Goal: Information Seeking & Learning: Learn about a topic

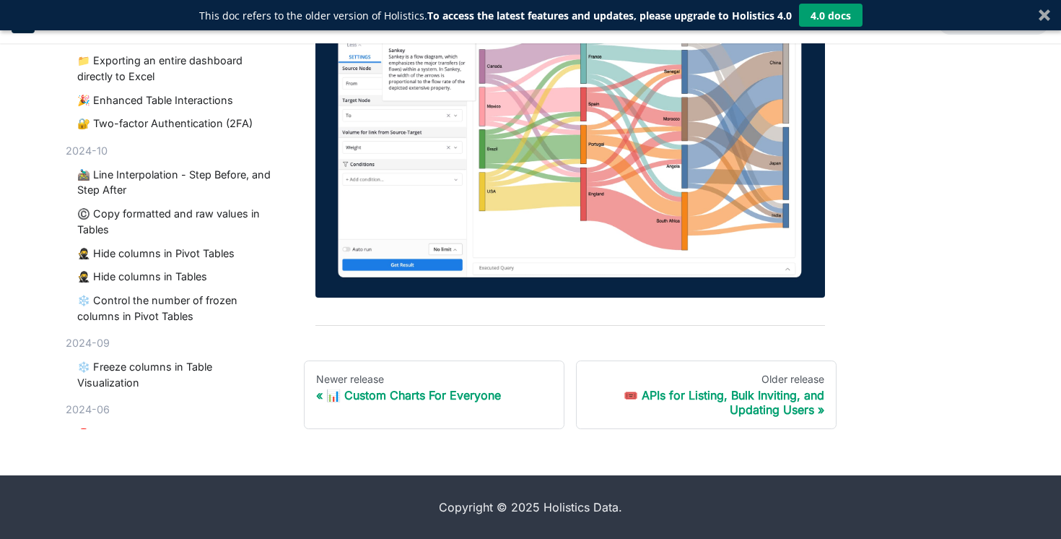
scroll to position [436, 0]
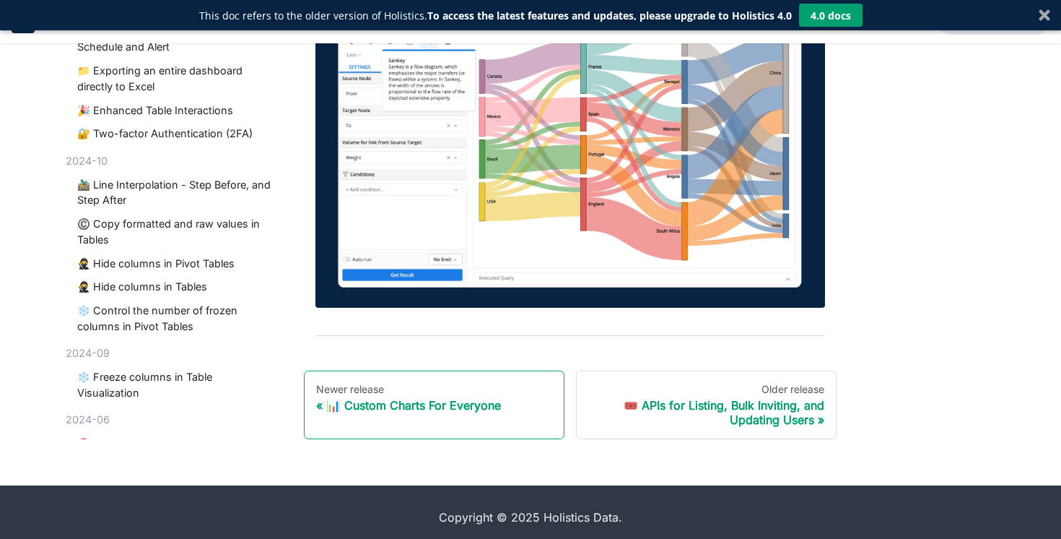
click at [435, 410] on div "📊 Custom Charts For Everyone" at bounding box center [434, 405] width 236 height 14
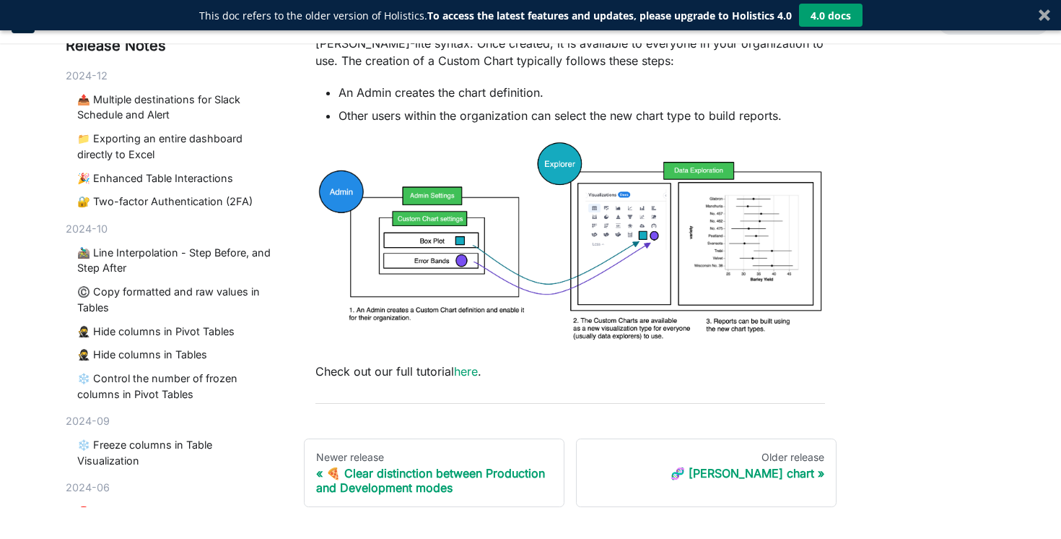
scroll to position [596, 0]
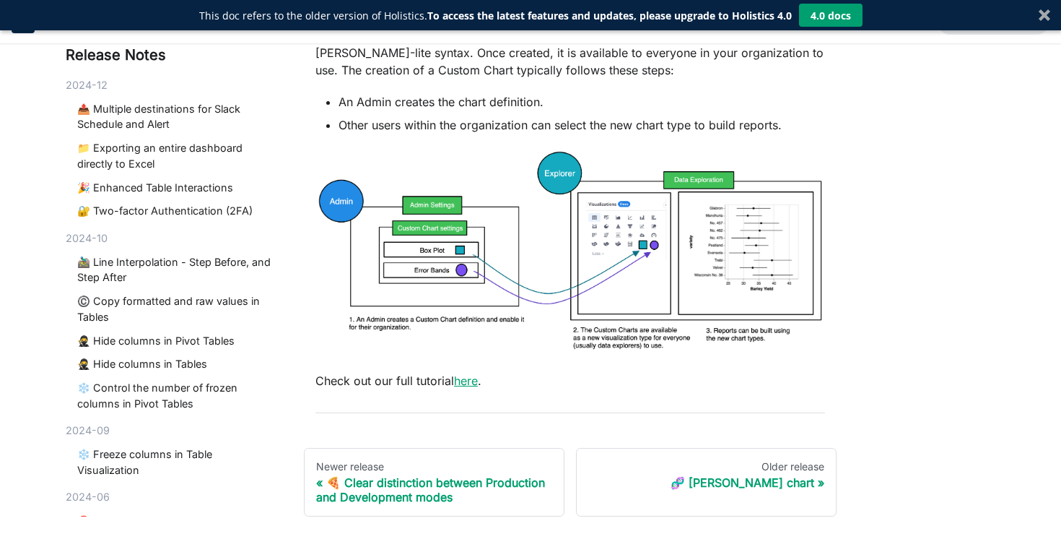
click at [468, 377] on link "here" at bounding box center [466, 380] width 24 height 14
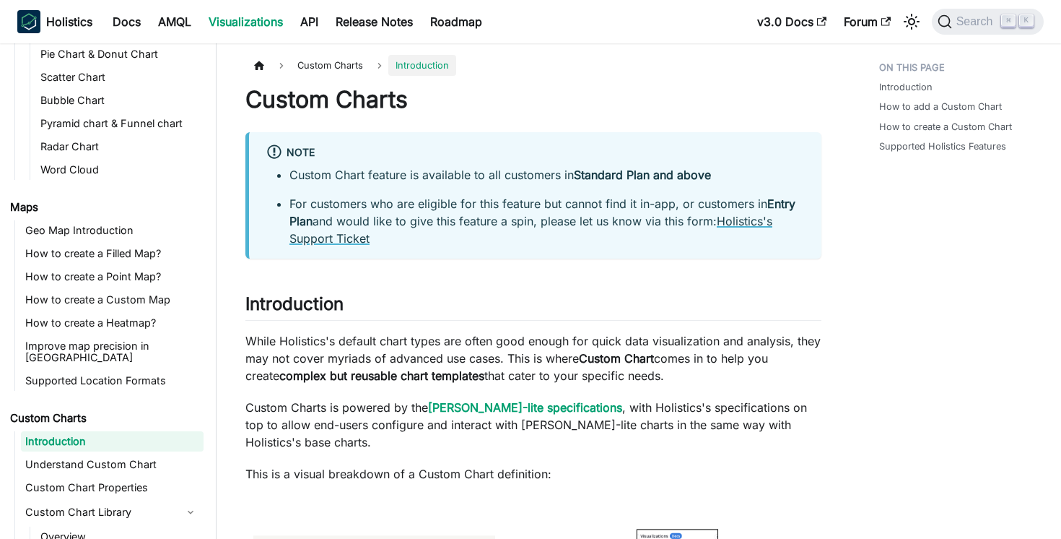
click at [731, 222] on link "Holistics's Support Ticket" at bounding box center [530, 230] width 483 height 32
